Goal: Information Seeking & Learning: Learn about a topic

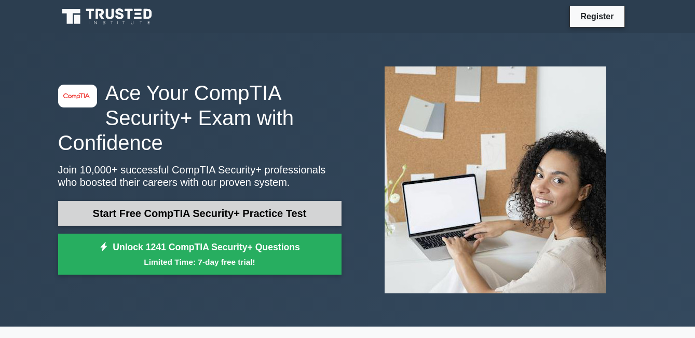
click at [203, 212] on link "Start Free CompTIA Security+ Practice Test" at bounding box center [199, 213] width 283 height 25
click at [216, 214] on link "Start Free CompTIA Security+ Practice Test" at bounding box center [199, 213] width 283 height 25
drag, startPoint x: 163, startPoint y: 220, endPoint x: 162, endPoint y: 215, distance: 5.4
click at [163, 220] on link "Start Free CompTIA Security+ Practice Test" at bounding box center [199, 213] width 283 height 25
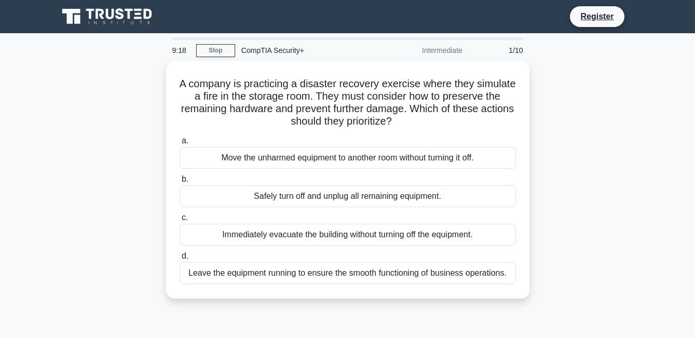
click at [431, 50] on div "Intermediate" at bounding box center [423, 50] width 91 height 21
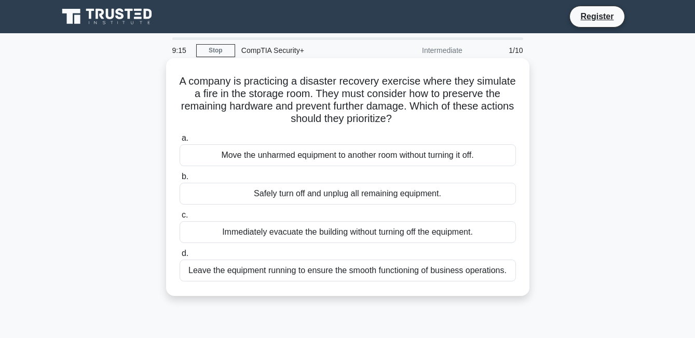
drag, startPoint x: 198, startPoint y: 83, endPoint x: 508, endPoint y: 291, distance: 373.3
click at [508, 291] on div "A company is practicing a disaster recovery exercise where they simulate a fire…" at bounding box center [347, 176] width 355 height 229
copy div "A company is practicing a disaster recovery exercise where they simulate a fire…"
click at [286, 189] on div "Safely turn off and unplug all remaining equipment." at bounding box center [348, 194] width 336 height 22
click at [180, 180] on input "b. Safely turn off and unplug all remaining equipment." at bounding box center [180, 176] width 0 height 7
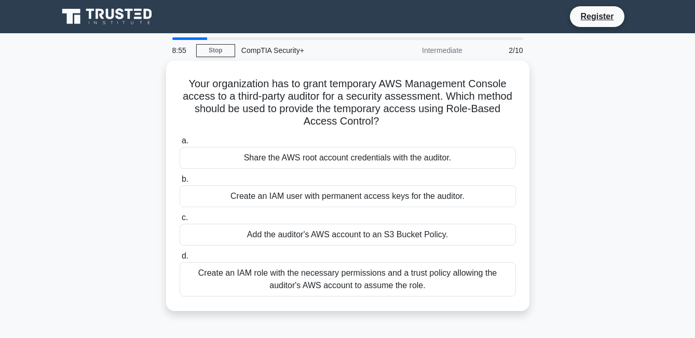
drag, startPoint x: 184, startPoint y: 76, endPoint x: 533, endPoint y: 301, distance: 415.6
click at [533, 301] on div "Your organization has to grant temporary AWS Management Console access to a thi…" at bounding box center [348, 192] width 592 height 263
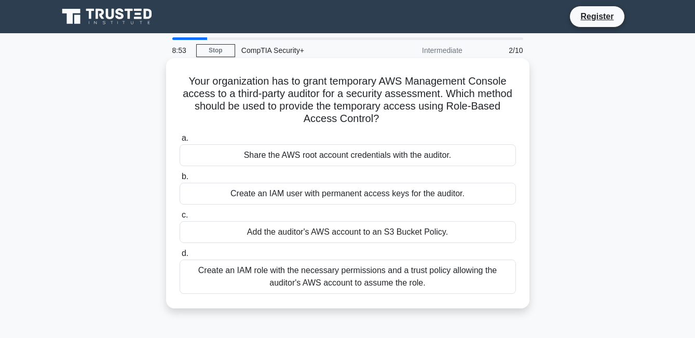
copy div "Your organization has to grant temporary AWS Management Console access to a thi…"
click at [287, 266] on div "Create an IAM role with the necessary permissions and a trust policy allowing t…" at bounding box center [348, 277] width 336 height 34
click at [180, 257] on input "d. Create an IAM role with the necessary permissions and a trust policy allowin…" at bounding box center [180, 253] width 0 height 7
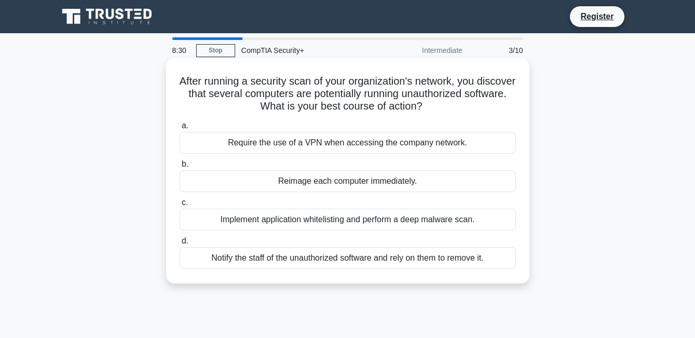
click at [337, 144] on div "Require the use of a VPN when accessing the company network." at bounding box center [348, 143] width 336 height 22
click at [180, 129] on input "a. Require the use of a VPN when accessing the company network." at bounding box center [180, 125] width 0 height 7
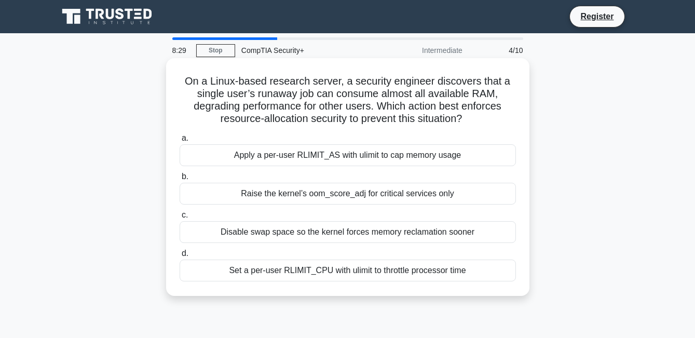
click at [321, 193] on div "Raise the kernel’s oom_score_adj for critical services only" at bounding box center [348, 194] width 336 height 22
click at [180, 180] on input "b. Raise the kernel’s oom_score_adj for critical services only" at bounding box center [180, 176] width 0 height 7
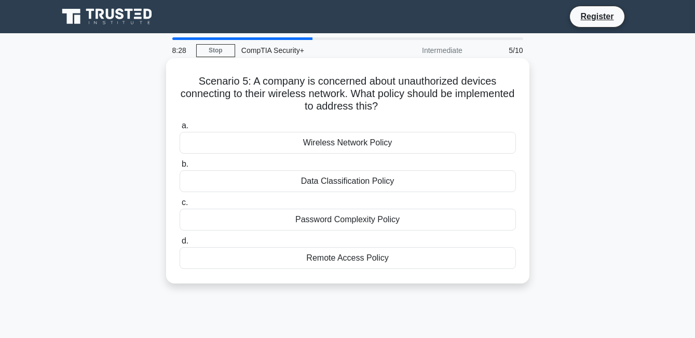
click at [328, 146] on div "Wireless Network Policy" at bounding box center [348, 143] width 336 height 22
click at [180, 129] on input "a. Wireless Network Policy" at bounding box center [180, 125] width 0 height 7
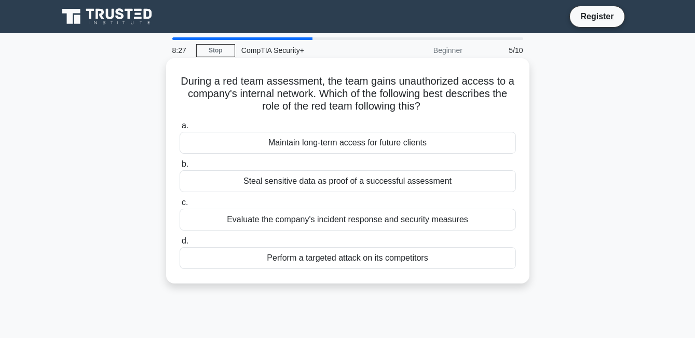
click at [329, 180] on div "Steal sensitive data as proof of a successful assessment" at bounding box center [348, 181] width 336 height 22
click at [180, 168] on input "b. Steal sensitive data as proof of a successful assessment" at bounding box center [180, 164] width 0 height 7
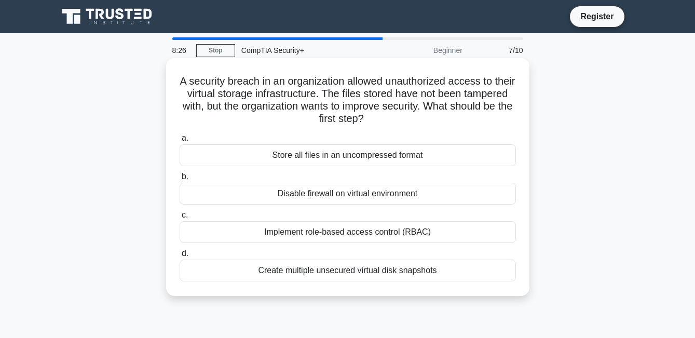
click at [329, 195] on div "Disable firewall on virtual environment" at bounding box center [348, 194] width 336 height 22
click at [180, 180] on input "b. Disable firewall on virtual environment" at bounding box center [180, 176] width 0 height 7
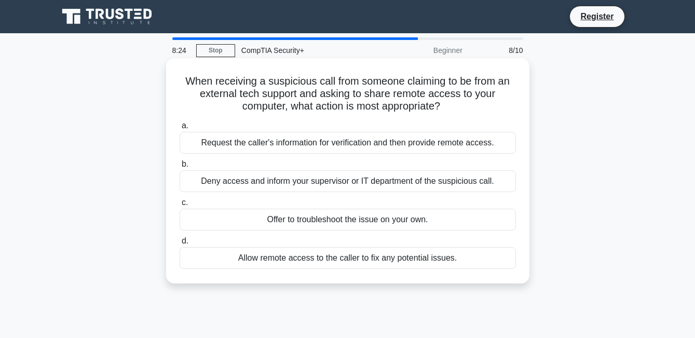
click at [338, 183] on div "Deny access and inform your supervisor or IT department of the suspicious call." at bounding box center [348, 181] width 336 height 22
click at [180, 168] on input "b. Deny access and inform your supervisor or IT department of the suspicious ca…" at bounding box center [180, 164] width 0 height 7
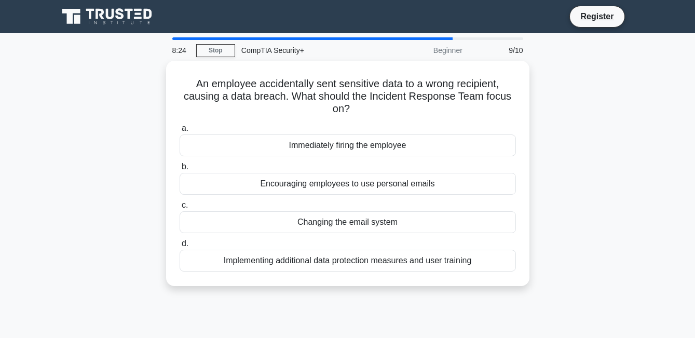
click at [338, 183] on div "Encouraging employees to use personal emails" at bounding box center [348, 184] width 336 height 22
click at [180, 170] on input "b. Encouraging employees to use personal emails" at bounding box center [180, 166] width 0 height 7
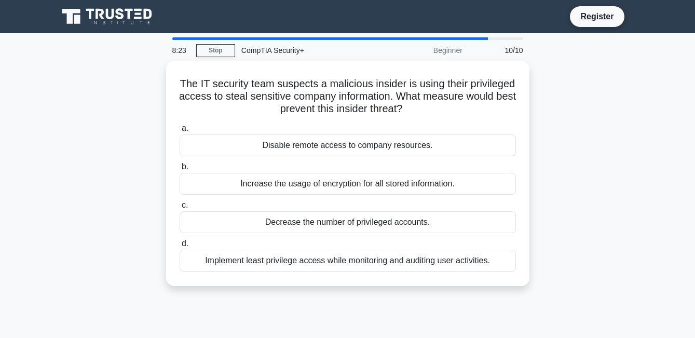
click at [338, 183] on div "Increase the usage of encryption for all stored information." at bounding box center [348, 184] width 336 height 22
click at [180, 170] on input "b. Increase the usage of encryption for all stored information." at bounding box center [180, 166] width 0 height 7
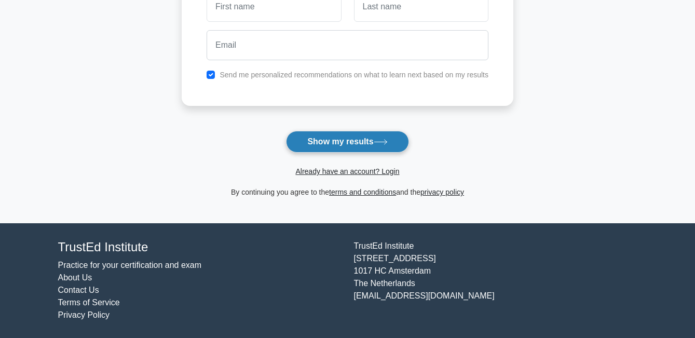
click at [334, 149] on button "Show my results" at bounding box center [347, 142] width 122 height 22
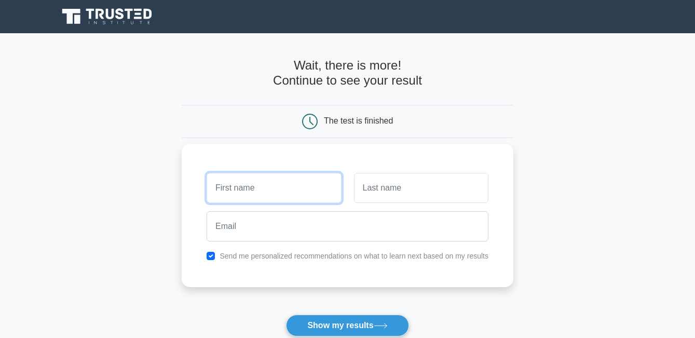
click at [261, 182] on input "text" at bounding box center [274, 188] width 134 height 30
click at [221, 190] on input "[PERSON_NAME]" at bounding box center [274, 188] width 134 height 30
type input "[PERSON_NAME]"
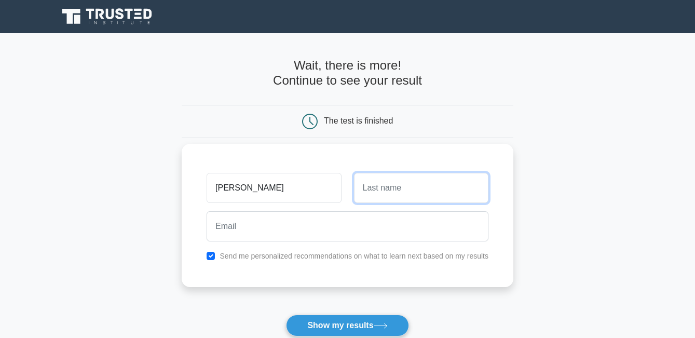
click at [370, 191] on input "text" at bounding box center [421, 188] width 134 height 30
type input "[PERSON_NAME]"
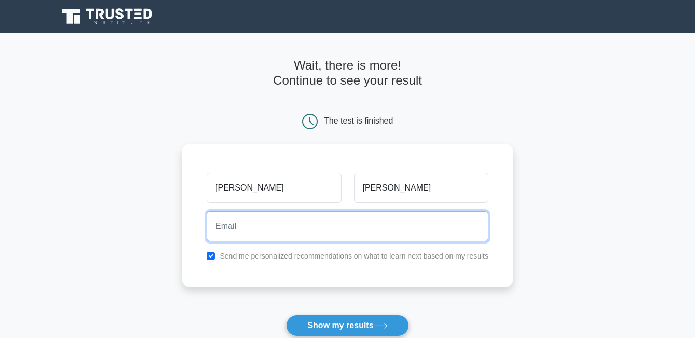
click at [238, 231] on input "email" at bounding box center [348, 226] width 282 height 30
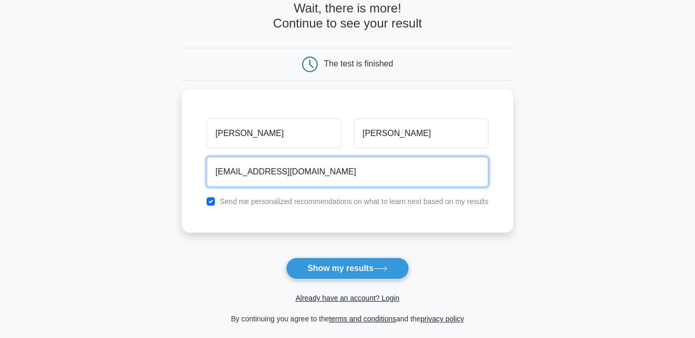
scroll to position [156, 0]
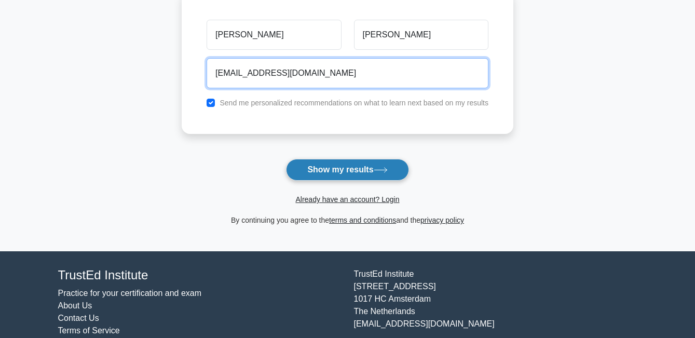
type input "[EMAIL_ADDRESS][DOMAIN_NAME]"
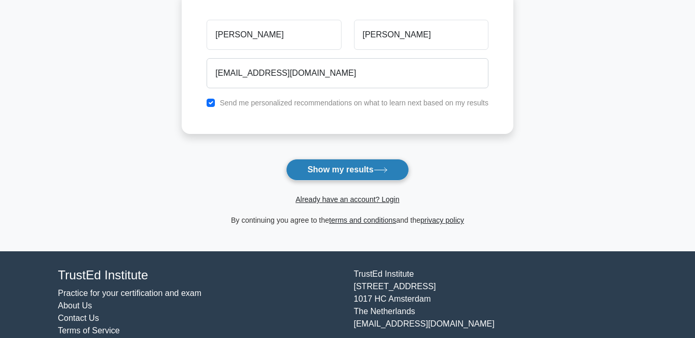
click at [354, 167] on button "Show my results" at bounding box center [347, 170] width 122 height 22
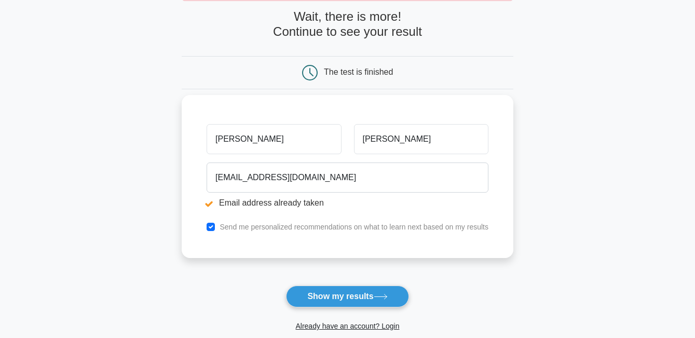
scroll to position [104, 0]
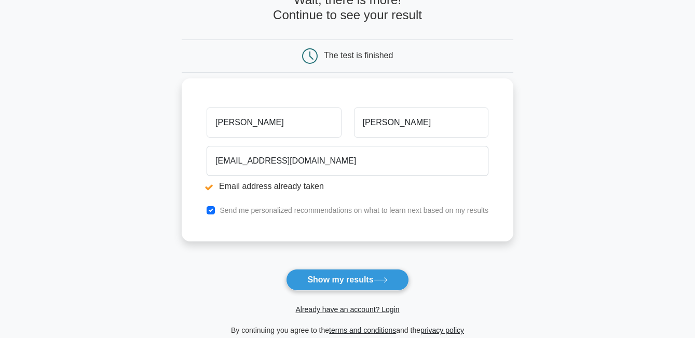
click at [255, 186] on li "Email address already taken" at bounding box center [348, 186] width 282 height 12
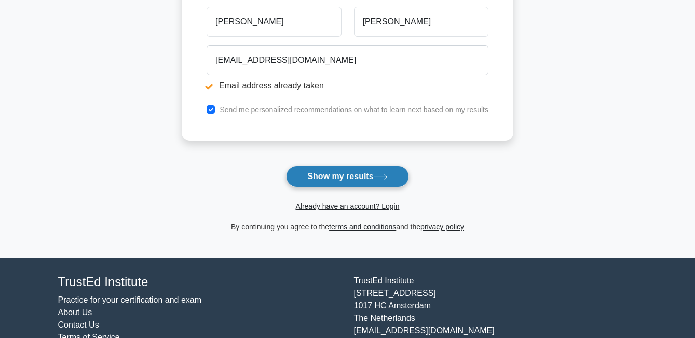
scroll to position [208, 0]
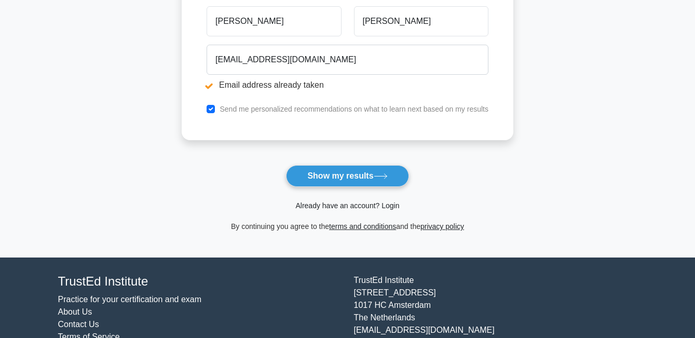
click at [328, 207] on link "Already have an account? Login" at bounding box center [347, 205] width 104 height 8
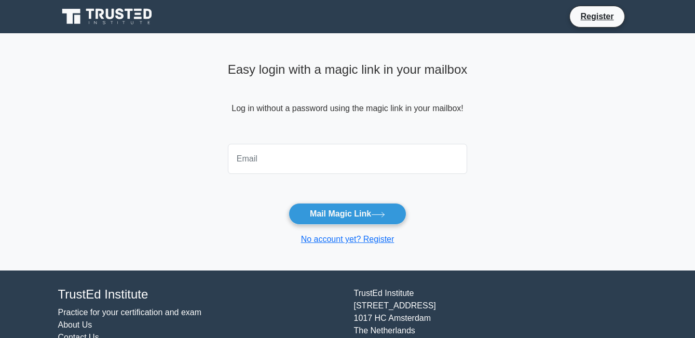
click at [257, 157] on input "email" at bounding box center [348, 159] width 240 height 30
type input "[EMAIL_ADDRESS][DOMAIN_NAME]"
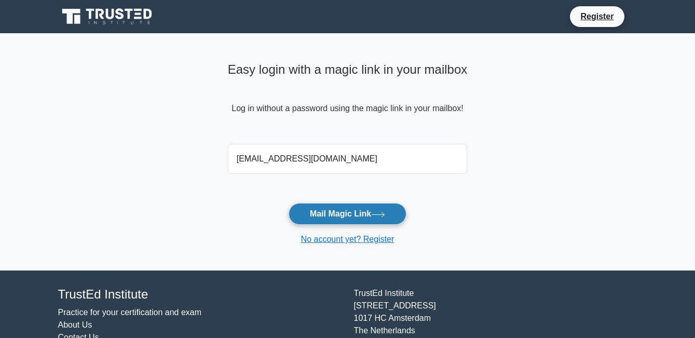
click at [319, 215] on button "Mail Magic Link" at bounding box center [348, 214] width 118 height 22
click at [306, 161] on input "[EMAIL_ADDRESS][DOMAIN_NAME]" at bounding box center [348, 159] width 240 height 30
drag, startPoint x: 365, startPoint y: 157, endPoint x: 83, endPoint y: 158, distance: 282.9
click at [83, 158] on main "Easy login with a magic link in your mailbox Log in without a password using th…" at bounding box center [347, 151] width 695 height 237
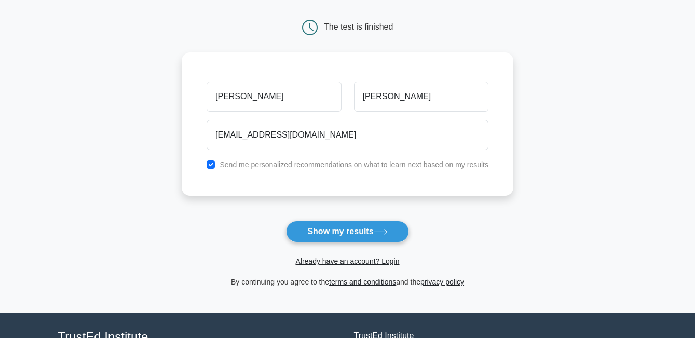
scroll to position [184, 0]
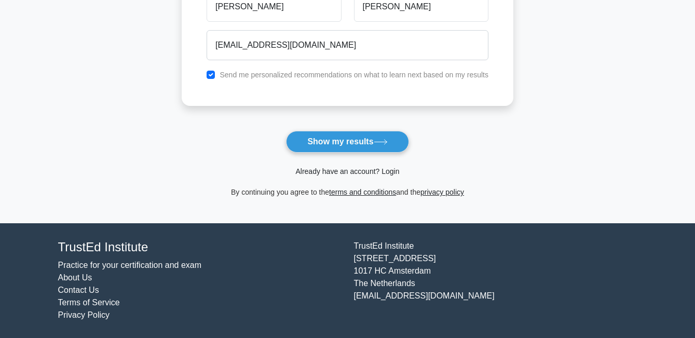
click at [358, 173] on link "Already have an account? Login" at bounding box center [347, 171] width 104 height 8
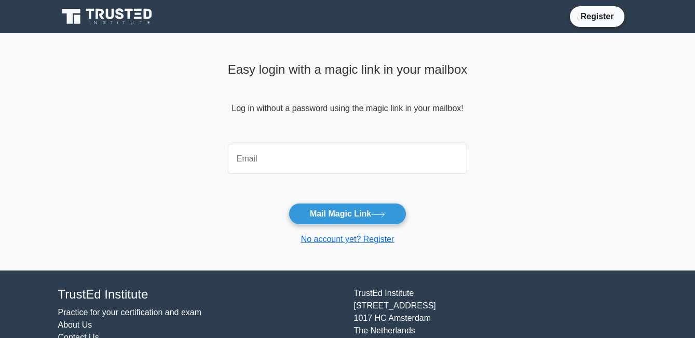
click at [274, 155] on input "email" at bounding box center [348, 159] width 240 height 30
type input "[EMAIL_ADDRESS][DOMAIN_NAME]"
click at [371, 239] on link "No account yet? Register" at bounding box center [347, 239] width 93 height 9
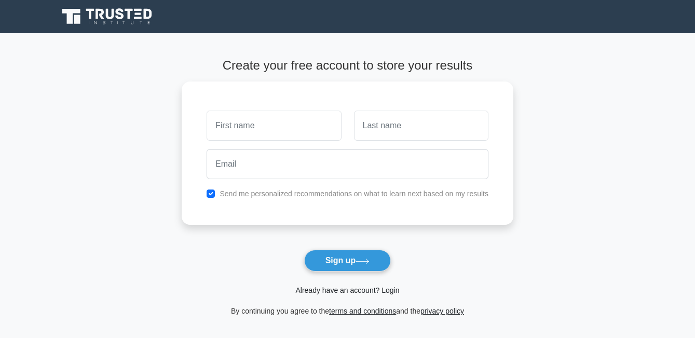
click at [321, 292] on link "Already have an account? Login" at bounding box center [347, 290] width 104 height 8
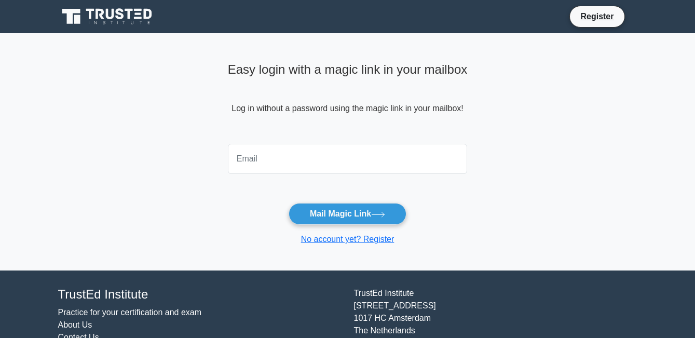
click at [267, 160] on input "email" at bounding box center [348, 159] width 240 height 30
type input "annalizaanayada@gmail.com"
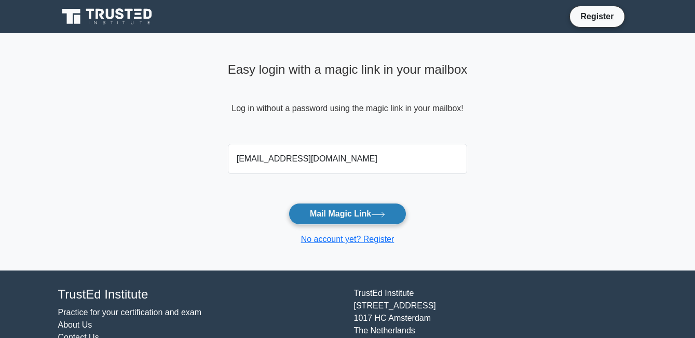
click at [321, 212] on button "Mail Magic Link" at bounding box center [348, 214] width 118 height 22
